Goal: Transaction & Acquisition: Purchase product/service

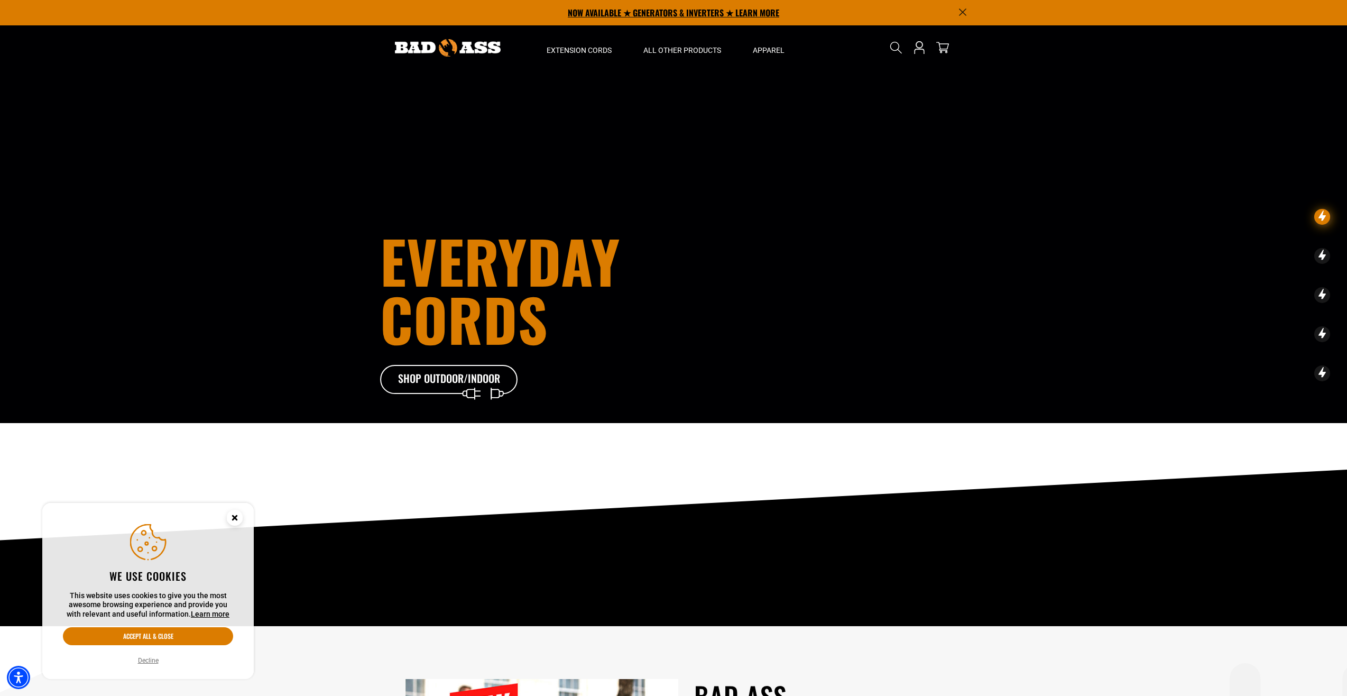
click at [705, 10] on p "NOW AVAILABLE ★ GENERATORS & INVERTERS ★ LEARN MORE" at bounding box center [673, 12] width 587 height 25
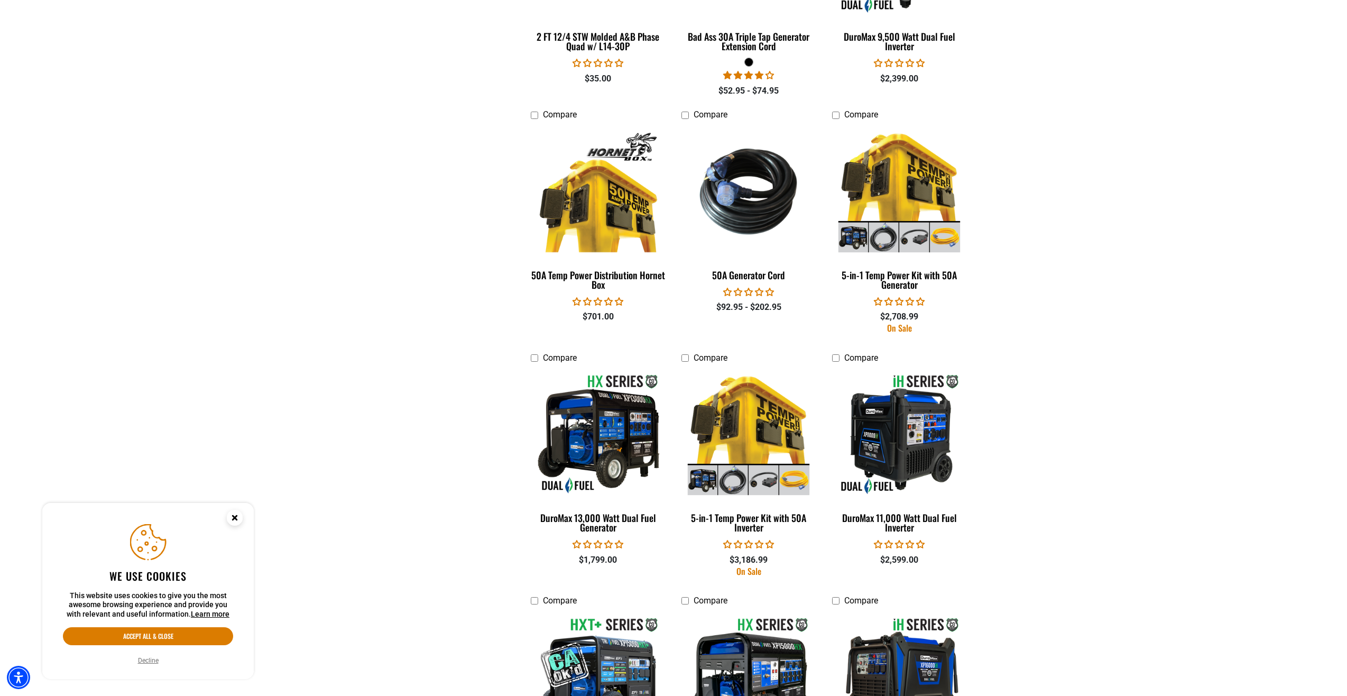
scroll to position [1469, 0]
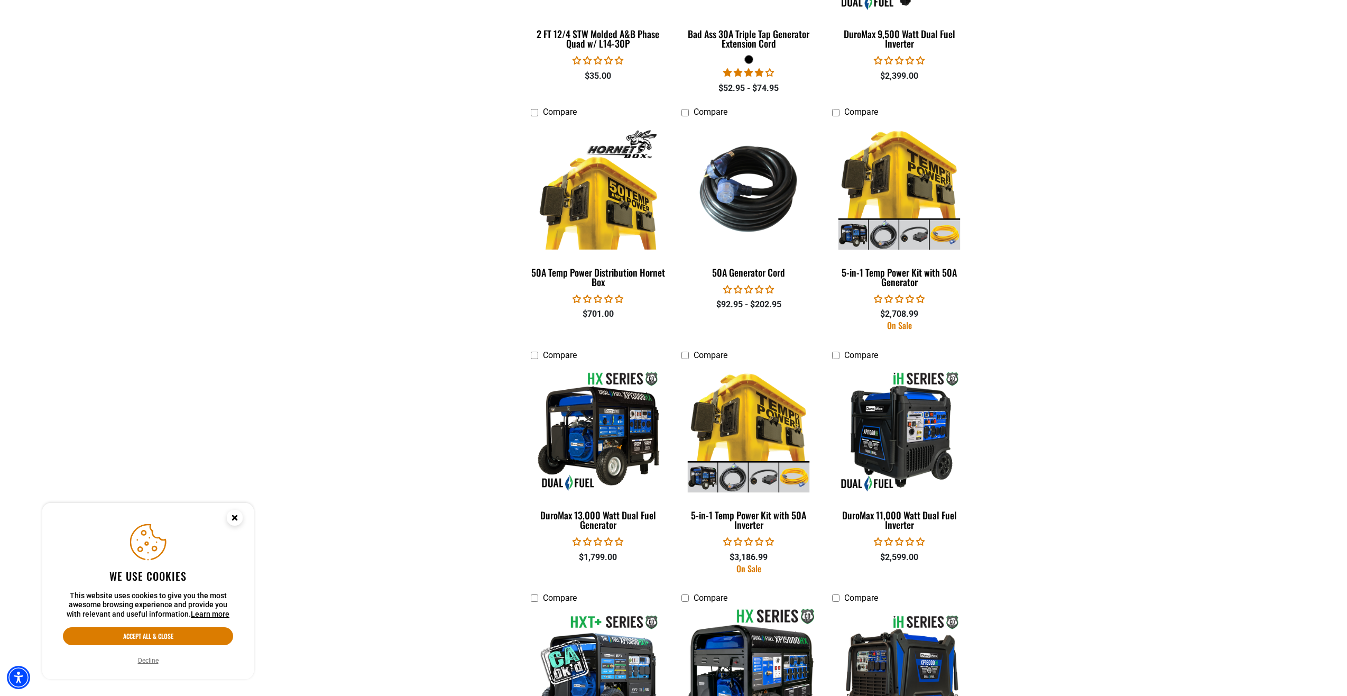
click at [738, 640] on img at bounding box center [749, 674] width 148 height 135
